Goal: Task Accomplishment & Management: Complete application form

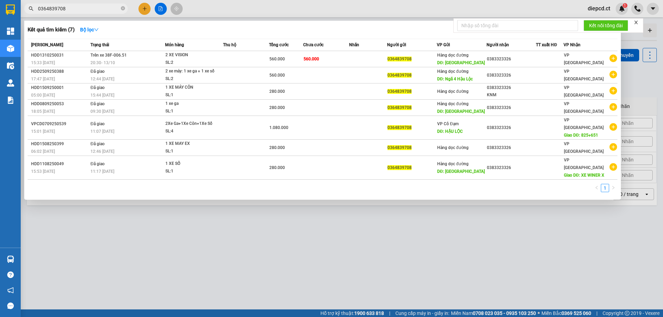
click at [144, 6] on div at bounding box center [331, 158] width 663 height 317
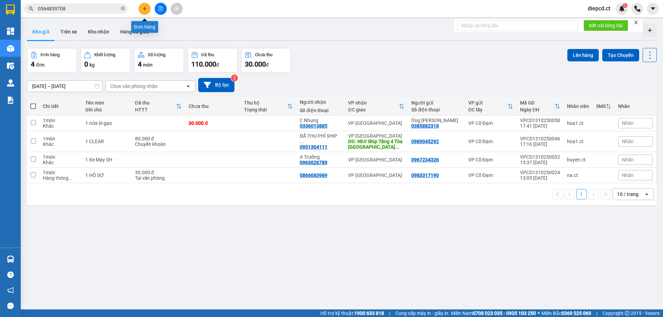
click at [143, 9] on icon "plus" at bounding box center [144, 8] width 5 height 5
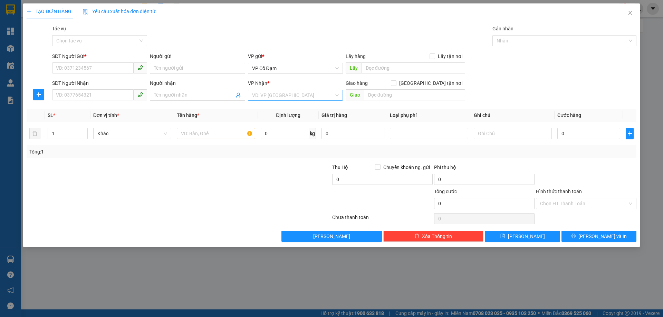
click at [264, 94] on input "search" at bounding box center [293, 95] width 82 height 10
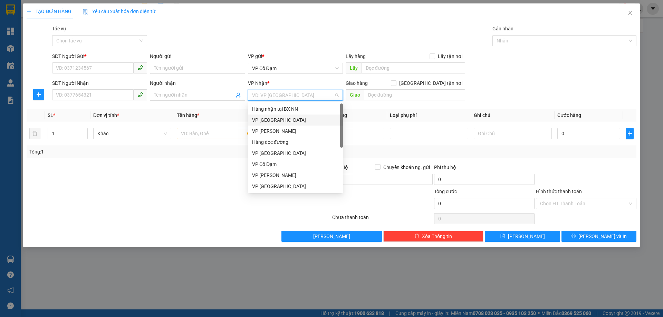
click at [271, 121] on div "VP [GEOGRAPHIC_DATA]" at bounding box center [295, 120] width 87 height 8
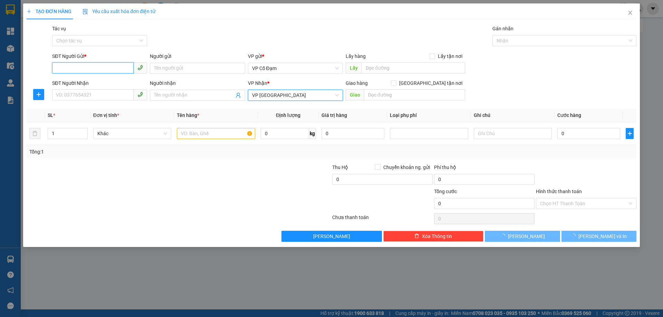
click at [108, 66] on input "SĐT Người Gửi *" at bounding box center [93, 68] width 82 height 11
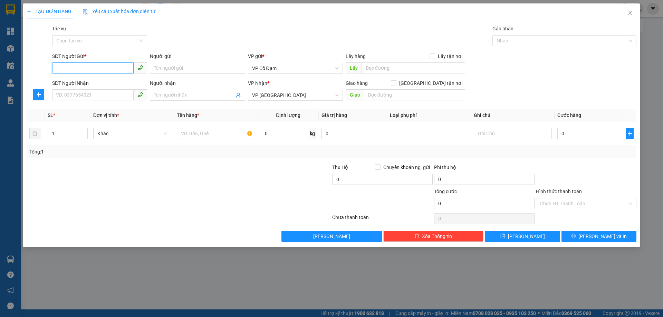
paste input "0989798587"
type input "0989798587"
click at [99, 93] on input "SĐT Người Nhận" at bounding box center [93, 94] width 82 height 11
paste input "0359555104"
type input "0359555104"
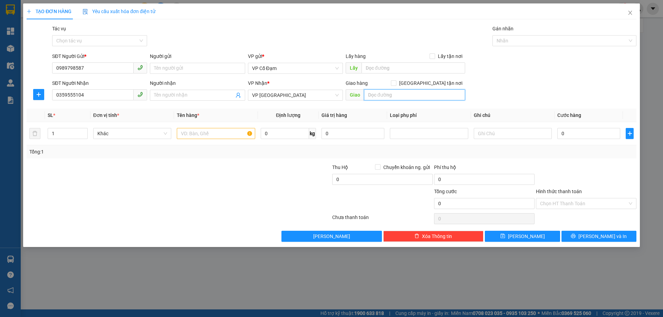
click at [408, 96] on input "text" at bounding box center [414, 94] width 101 height 11
paste input "số nhà 20 đường 87 [PERSON_NAME] ,bắc từ [GEOGRAPHIC_DATA]"
click at [374, 95] on input "số nhà 20 đường 87 [PERSON_NAME] ,bắc từ [GEOGRAPHIC_DATA]" at bounding box center [414, 94] width 101 height 11
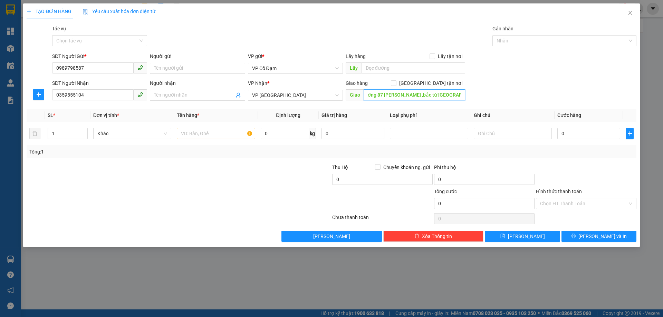
click at [374, 95] on input "số nhà 20 đường 87 [PERSON_NAME] ,bắc từ [GEOGRAPHIC_DATA]" at bounding box center [414, 94] width 101 height 11
click at [384, 92] on input "số nhà 20 đường 87 [PERSON_NAME] ,bắc từ [GEOGRAPHIC_DATA]" at bounding box center [414, 94] width 101 height 11
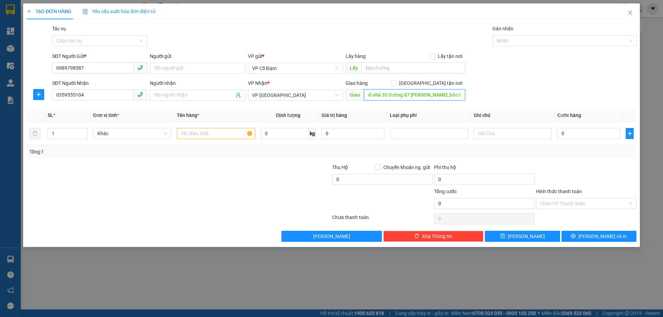
scroll to position [0, 0]
click at [396, 95] on input "BOOKSHIP: số nhà 20 đường 87 [PERSON_NAME] ,bắc từ [GEOGRAPHIC_DATA]" at bounding box center [414, 94] width 101 height 11
click at [420, 95] on input "BOOKSHIP: Số nhà 20 đường 87 [PERSON_NAME] đông ngạc ,bắc từ [GEOGRAPHIC_DATA]" at bounding box center [414, 94] width 101 height 11
click at [420, 95] on input "BOOKSHIP: Số nhà 20 Đường 87 [PERSON_NAME] đông ngạc ,bắc từ [GEOGRAPHIC_DATA]" at bounding box center [414, 94] width 101 height 11
click at [458, 95] on input "BOOKSHIP: Số nhà 20 Đường 87 [PERSON_NAME] đông ngạc ,bắc từ [GEOGRAPHIC_DATA]" at bounding box center [414, 94] width 101 height 11
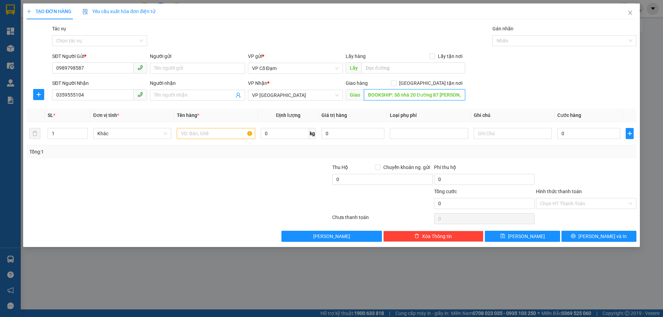
click at [408, 96] on input "BOOKSHIP: Số nhà 20 Đường 87 [PERSON_NAME], [GEOGRAPHIC_DATA] ,bắc từ [GEOGRAPH…" at bounding box center [414, 94] width 101 height 11
click at [412, 94] on input "BOOKSHIP: Số nhà 20 Đường 87 [PERSON_NAME], [GEOGRAPHIC_DATA] ,bắc từ [GEOGRAPH…" at bounding box center [414, 94] width 101 height 11
click at [427, 96] on input "BOOKSHIP: Số nhà 20 Đường 87 [PERSON_NAME], [GEOGRAPHIC_DATA] ,bắc từ [GEOGRAPH…" at bounding box center [414, 94] width 101 height 11
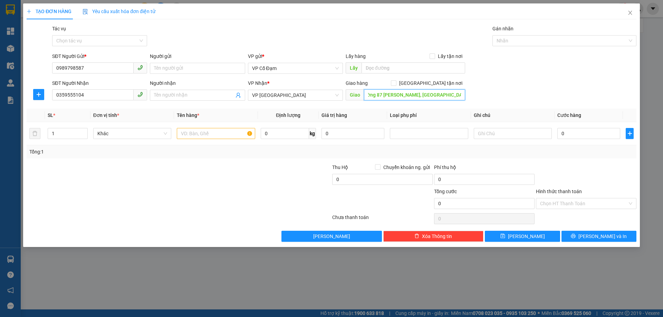
click at [429, 95] on input "BOOKSHIP: Số nhà 20 Đường 87 [PERSON_NAME], [GEOGRAPHIC_DATA] ,bắc từ [GEOGRAPH…" at bounding box center [414, 94] width 101 height 11
click at [441, 96] on input "BOOKSHIP: Số nhà 20 Đường 87 [PERSON_NAME], [GEOGRAPHIC_DATA] ,bắc từ [GEOGRAPH…" at bounding box center [414, 94] width 101 height 11
click at [449, 95] on input "BOOKSHIP: Số nhà 20 Đường 87 [PERSON_NAME], [GEOGRAPHIC_DATA],Bắc từ [GEOGRAPHI…" at bounding box center [414, 94] width 101 height 11
click at [457, 96] on input "BOOKSHIP: Số nhà [STREET_ADDRESS][PERSON_NAME]" at bounding box center [414, 94] width 101 height 11
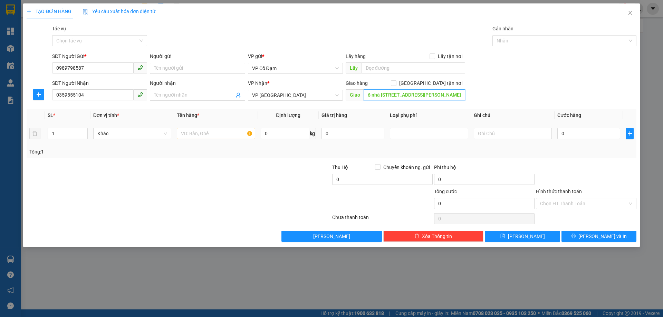
type input "BOOKSHIP: Số nhà [STREET_ADDRESS][PERSON_NAME]"
click at [220, 136] on input "text" at bounding box center [216, 133] width 78 height 11
type input "1 XỐP"
click at [579, 135] on input "0" at bounding box center [588, 133] width 63 height 11
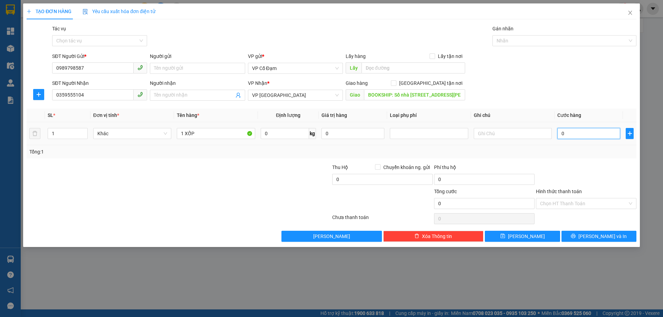
type input "1"
type input "11"
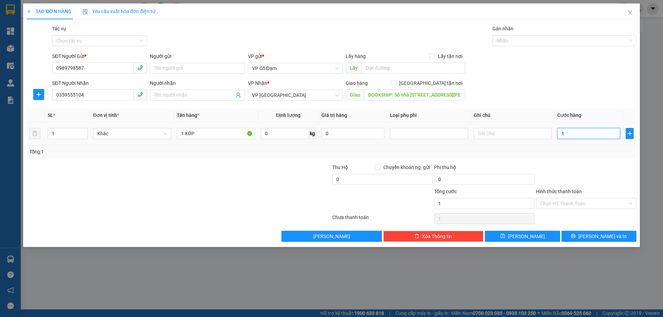
type input "11"
type input "110"
type input "110.000"
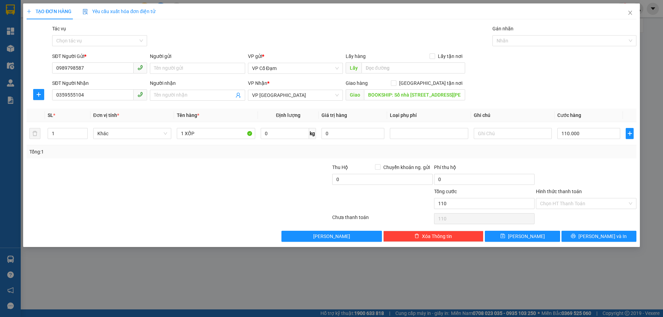
type input "110.000"
click at [560, 179] on div at bounding box center [586, 176] width 102 height 24
click at [502, 133] on input "text" at bounding box center [513, 133] width 78 height 11
type input "D"
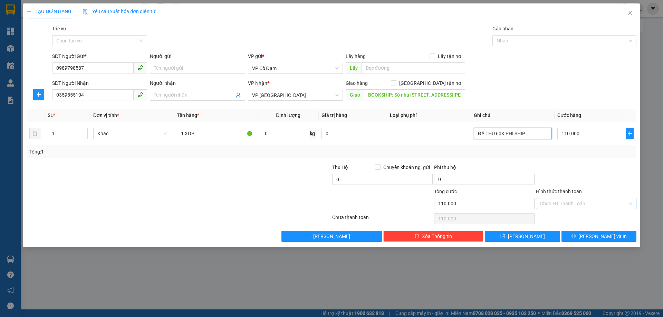
type input "ĐÃ THU 60K PHÍ SHIP"
click at [610, 204] on input "Hình thức thanh toán" at bounding box center [583, 204] width 87 height 10
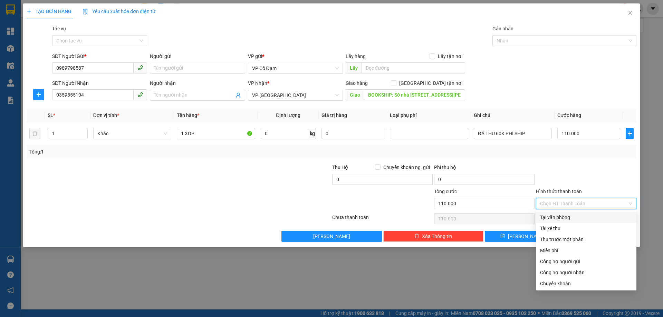
click at [572, 220] on div "Tại văn phòng" at bounding box center [586, 218] width 92 height 8
type input "0"
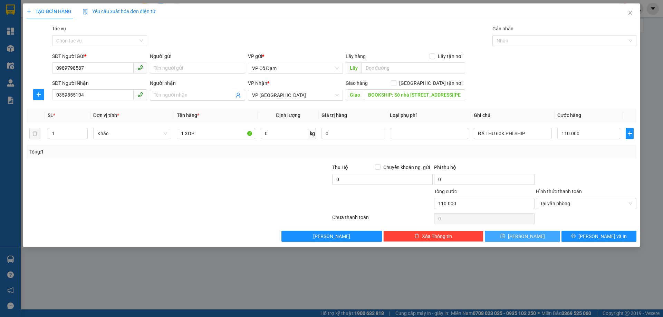
click at [532, 237] on button "[PERSON_NAME]" at bounding box center [522, 236] width 75 height 11
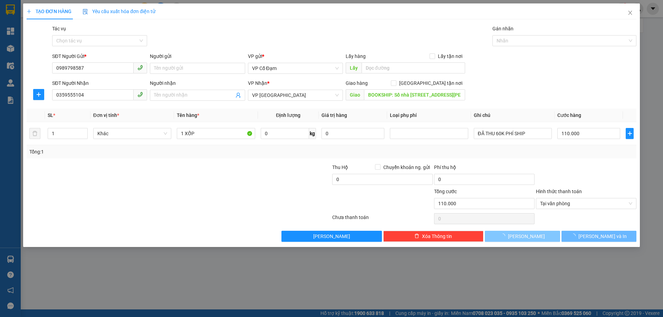
type input "0"
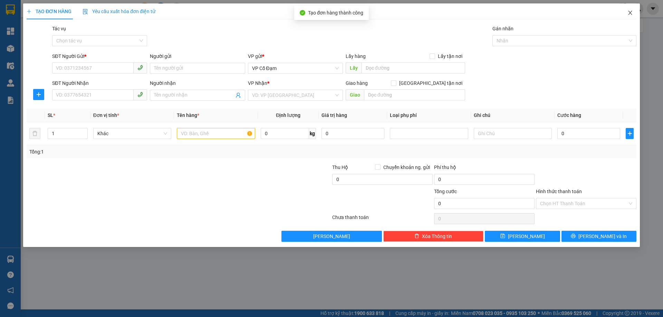
click at [632, 12] on icon "close" at bounding box center [631, 13] width 6 height 6
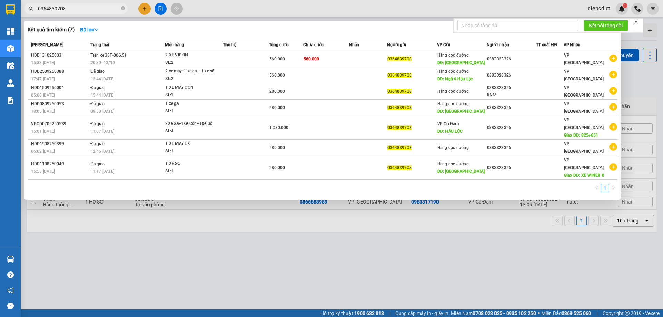
click at [88, 13] on span "0364839708" at bounding box center [76, 8] width 104 height 10
click at [90, 7] on input "0364839708" at bounding box center [79, 9] width 82 height 8
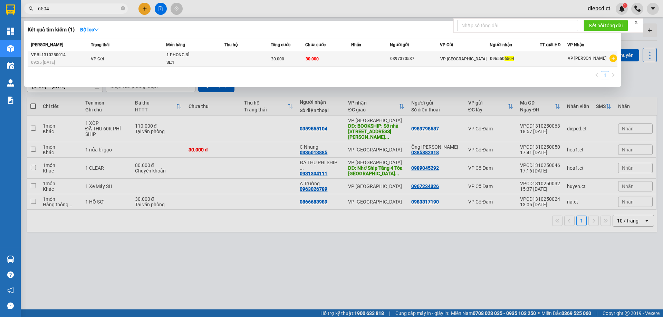
type input "6504"
click at [101, 60] on span "VP Gửi" at bounding box center [97, 59] width 13 height 5
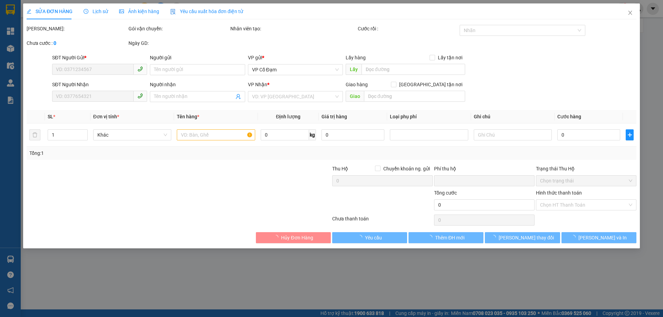
type input "0397370537"
type input "0965506504"
type input "0"
type input "30.000"
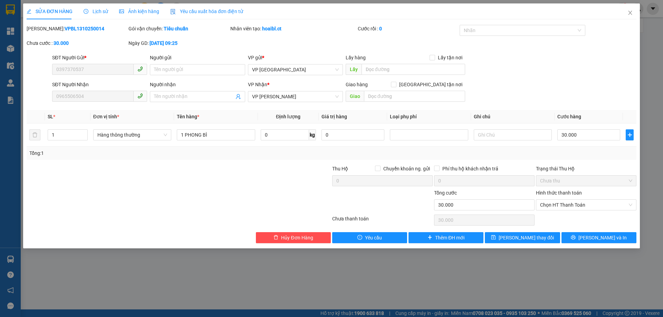
click at [98, 10] on span "Lịch sử" at bounding box center [96, 12] width 25 height 6
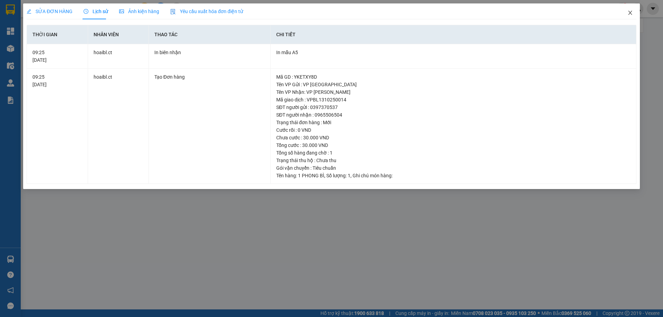
click at [631, 13] on icon "close" at bounding box center [631, 13] width 6 height 6
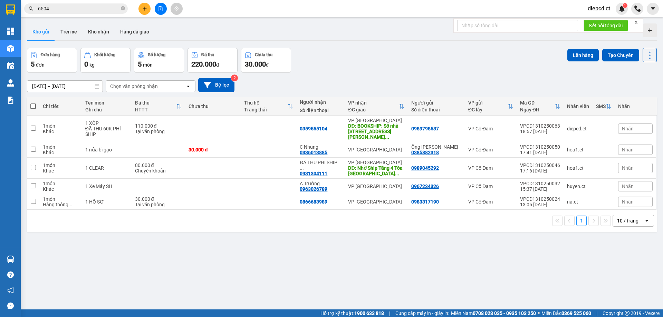
click at [71, 8] on input "6504" at bounding box center [79, 9] width 82 height 8
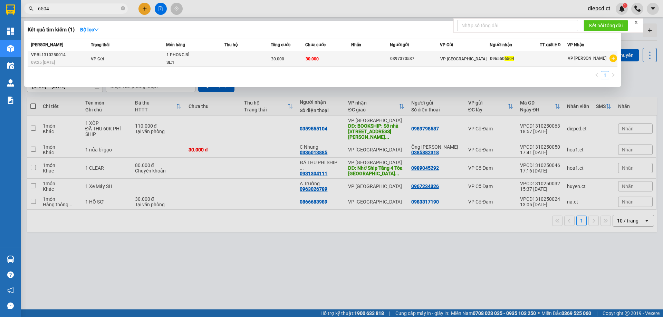
click at [119, 57] on td "VP Gửi" at bounding box center [127, 59] width 77 height 16
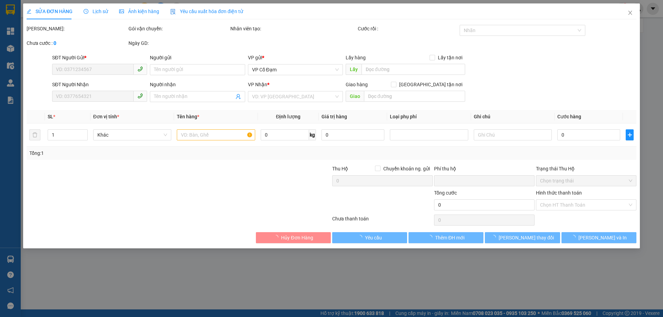
type input "0397370537"
type input "0965506504"
type input "0"
type input "30.000"
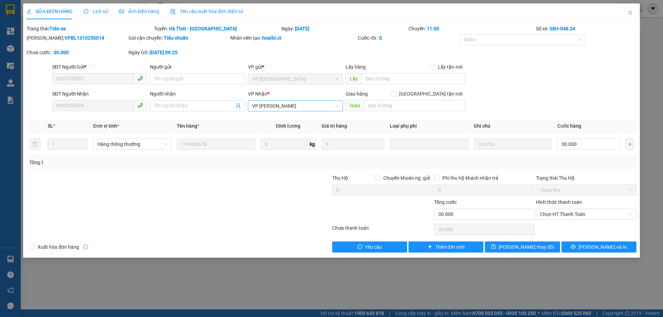
click at [283, 109] on span "VP [PERSON_NAME]" at bounding box center [295, 106] width 87 height 10
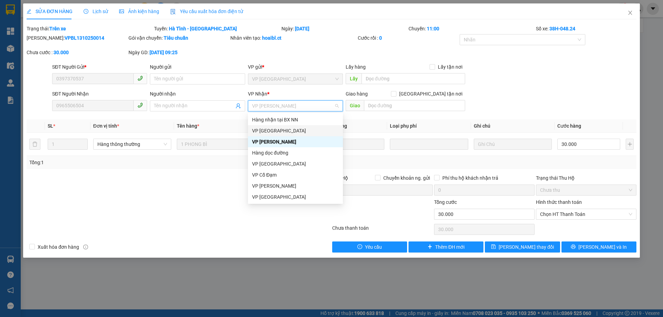
click at [261, 131] on div "VP [GEOGRAPHIC_DATA]" at bounding box center [295, 131] width 87 height 8
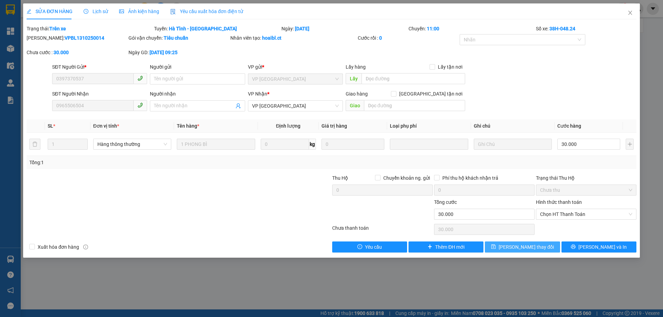
click at [528, 247] on span "[PERSON_NAME] thay đổi" at bounding box center [526, 247] width 55 height 8
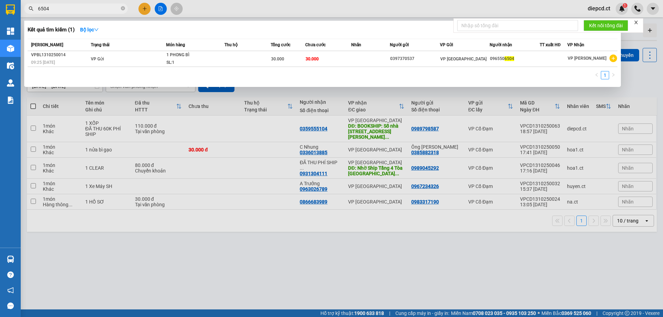
click at [70, 6] on input "6504" at bounding box center [79, 9] width 82 height 8
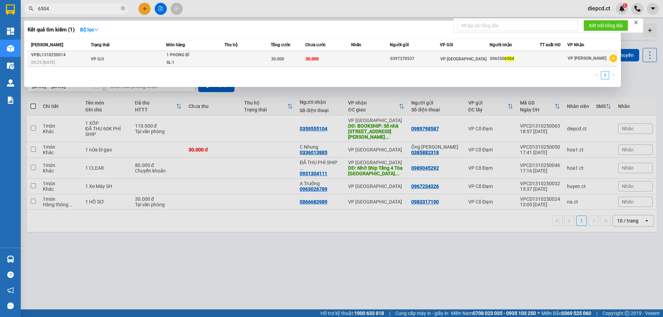
click at [120, 57] on td "VP Gửi" at bounding box center [127, 59] width 77 height 16
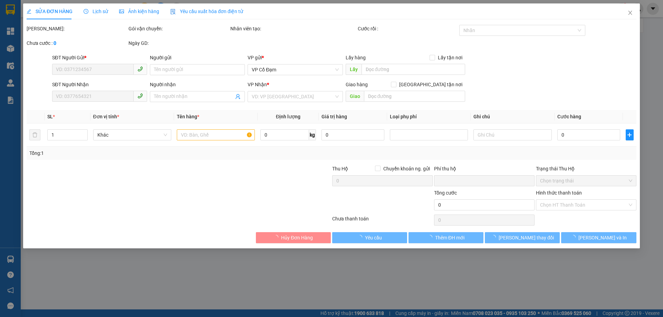
type input "0397370537"
type input "0965506504"
type input "0"
type input "30.000"
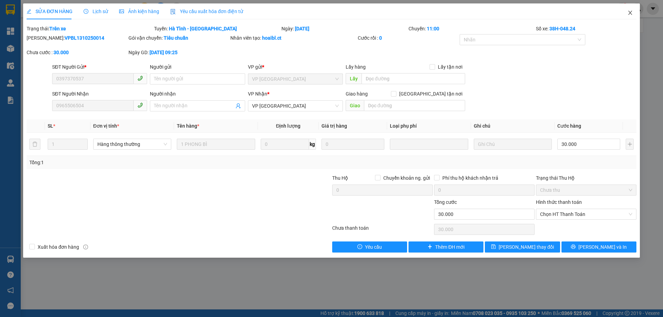
click at [629, 12] on icon "close" at bounding box center [630, 13] width 4 height 4
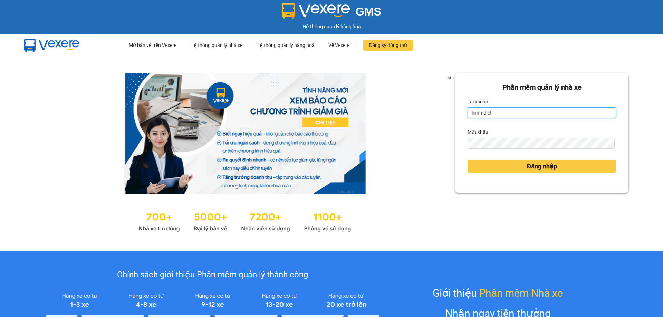
click at [503, 115] on input "linhmd.ct" at bounding box center [542, 112] width 149 height 11
type input "D"
type input "diepcd.ct"
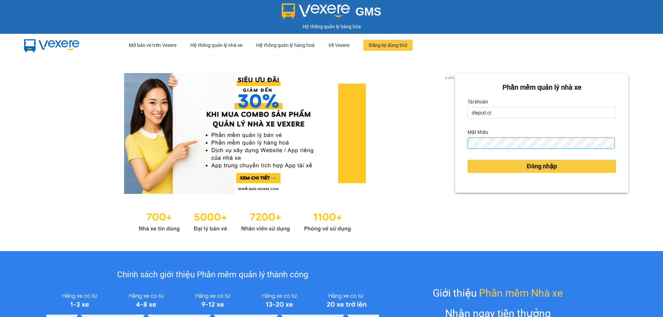
click at [468, 160] on button "Đăng nhập" at bounding box center [542, 166] width 149 height 13
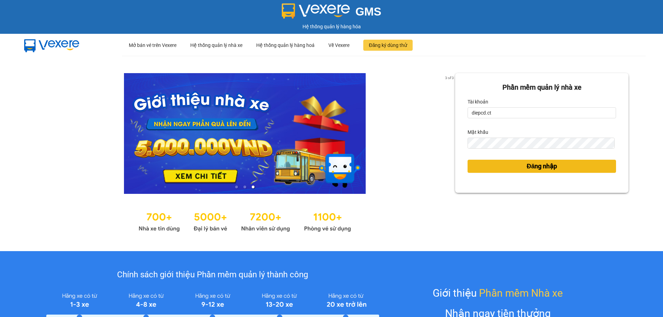
click at [483, 164] on button "Đăng nhập" at bounding box center [542, 166] width 149 height 13
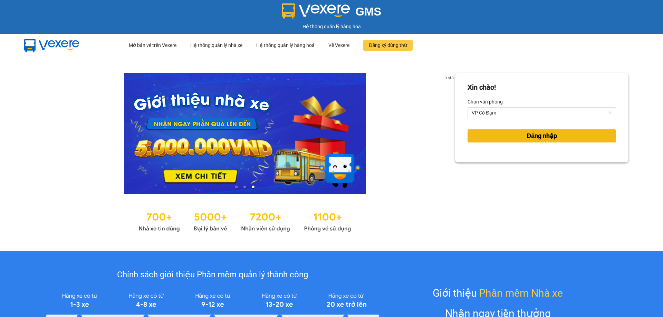
click at [497, 134] on button "Đăng nhập" at bounding box center [542, 136] width 149 height 13
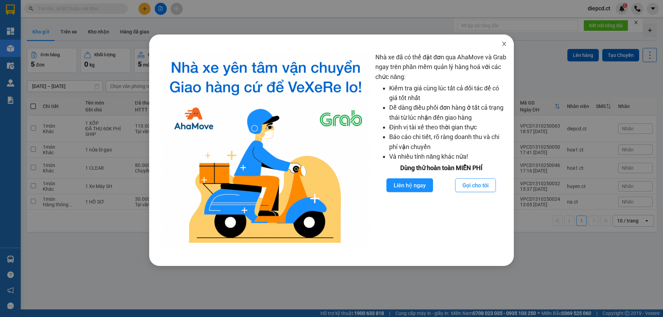
click at [507, 41] on span "Close" at bounding box center [504, 44] width 19 height 19
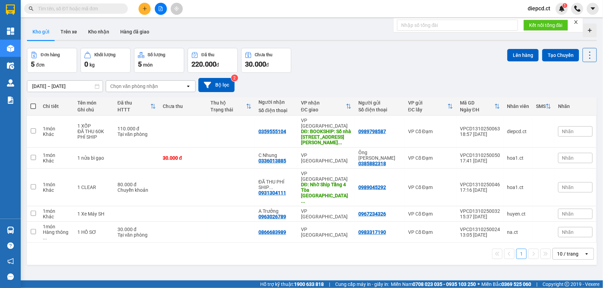
click at [302, 243] on div "1 10 / trang open" at bounding box center [312, 254] width 570 height 22
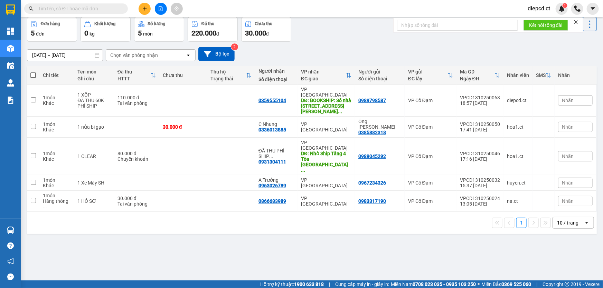
scroll to position [31, 0]
